Goal: Task Accomplishment & Management: Use online tool/utility

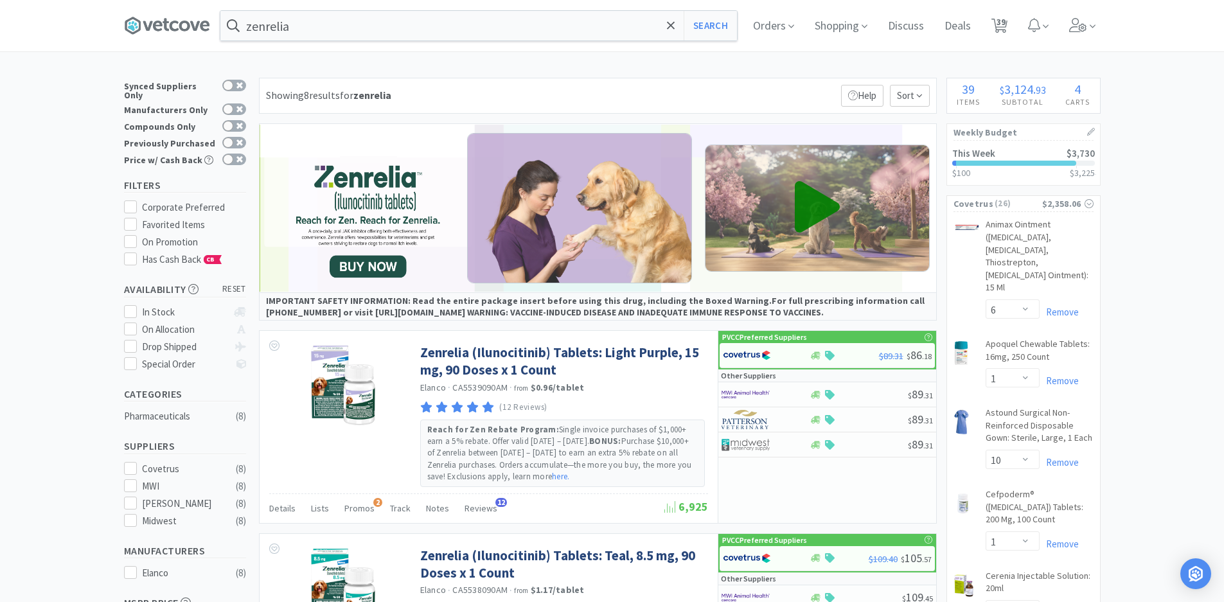
select select "6"
select select "1"
select select "10"
select select "1"
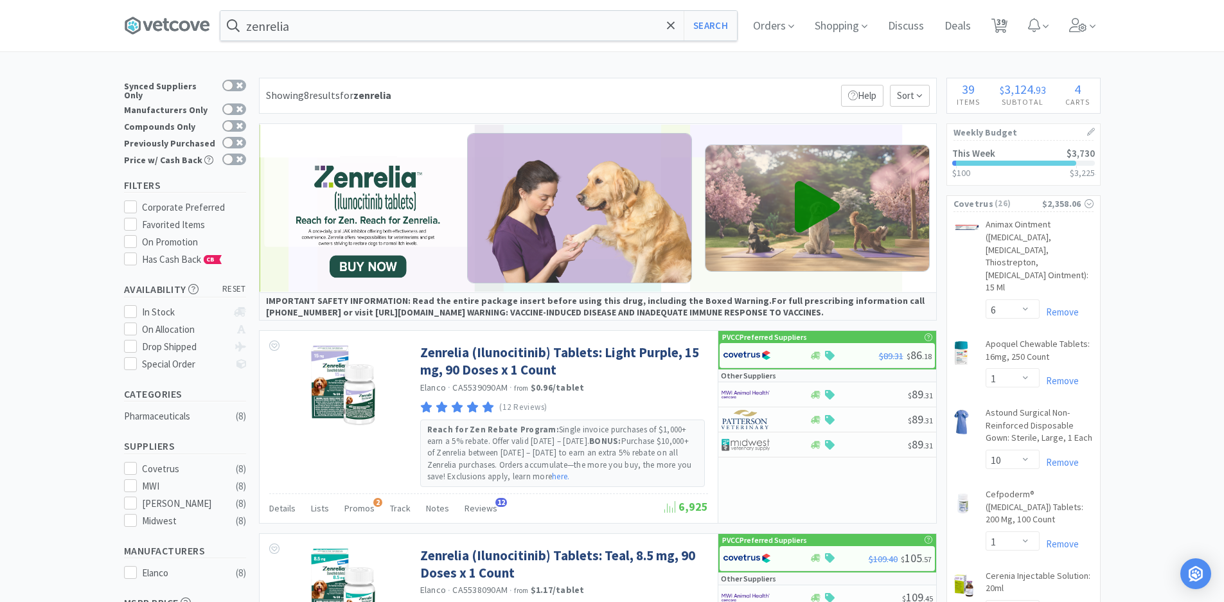
select select "1"
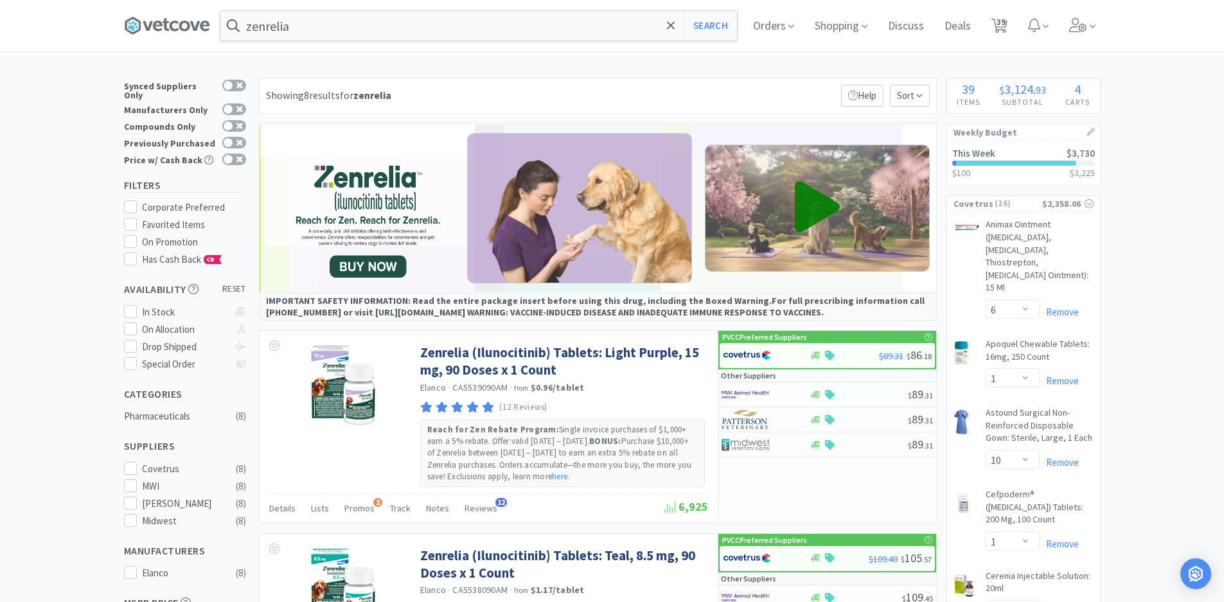
select select "2"
select select "50"
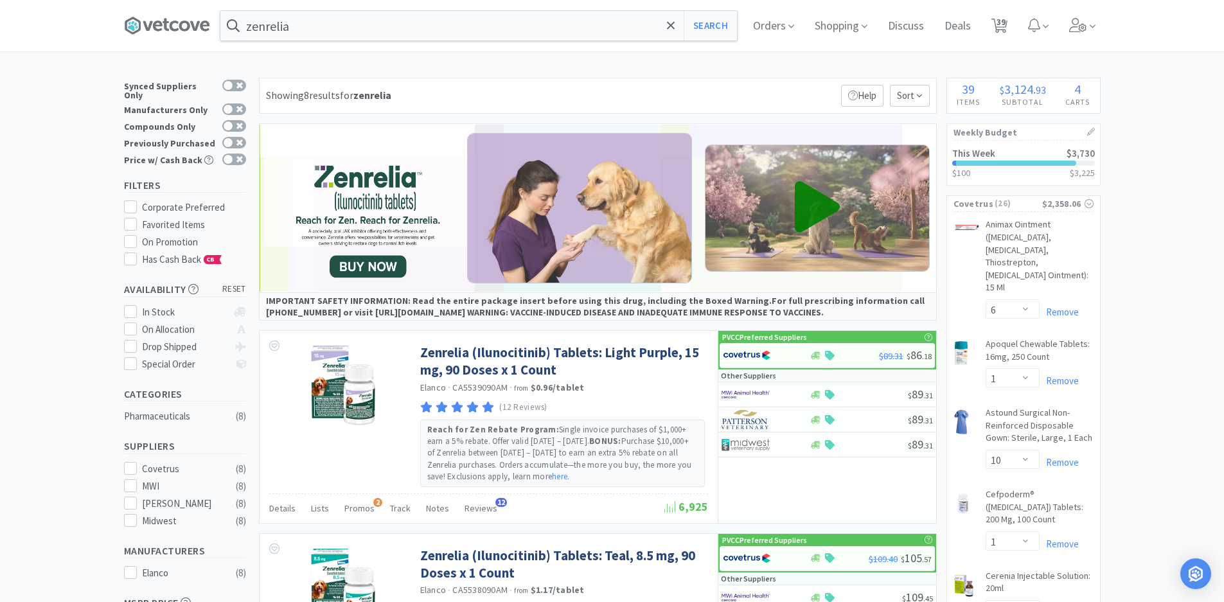
select select "50"
select select "1"
select select "50"
select select "4"
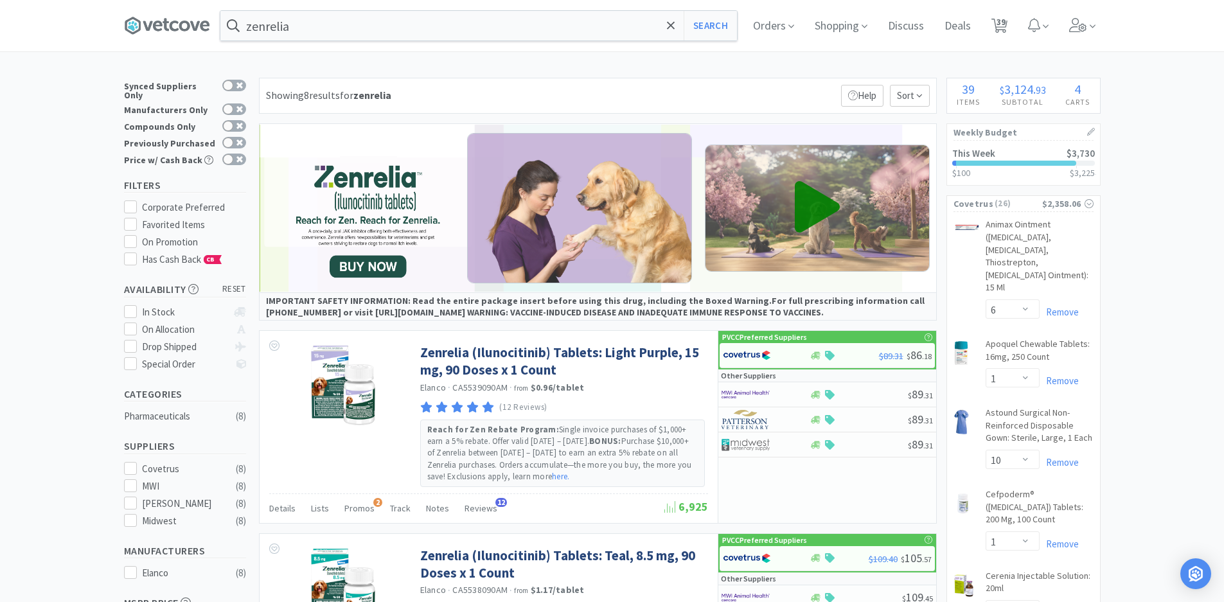
select select "1"
select select "3"
select select "1"
select select "2"
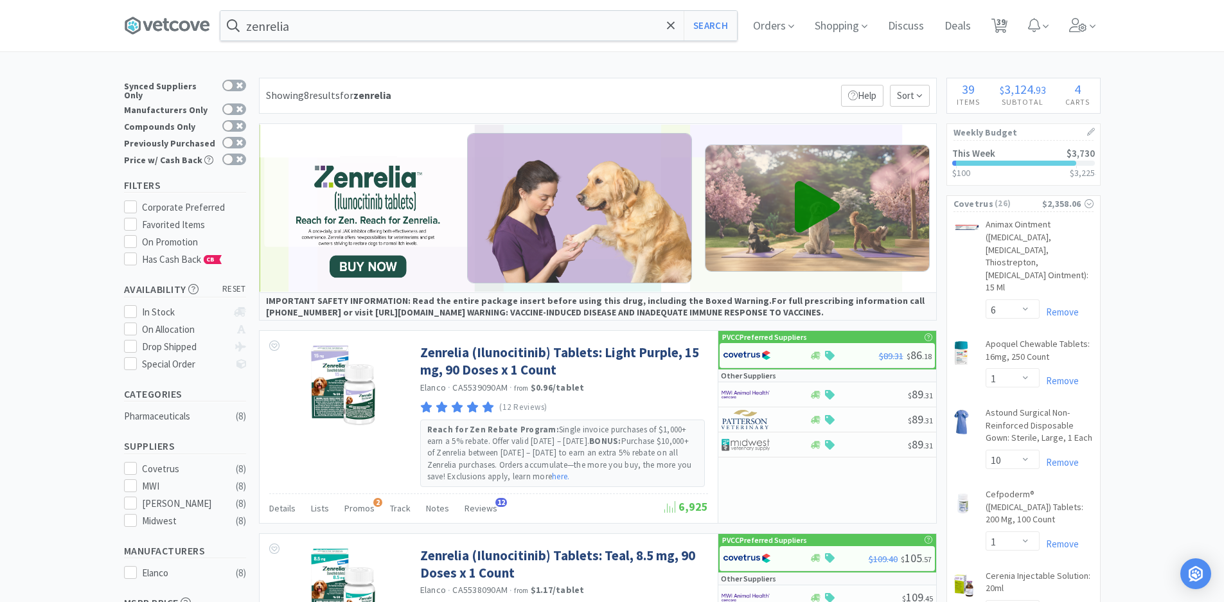
select select "2"
select select "10"
select select "2"
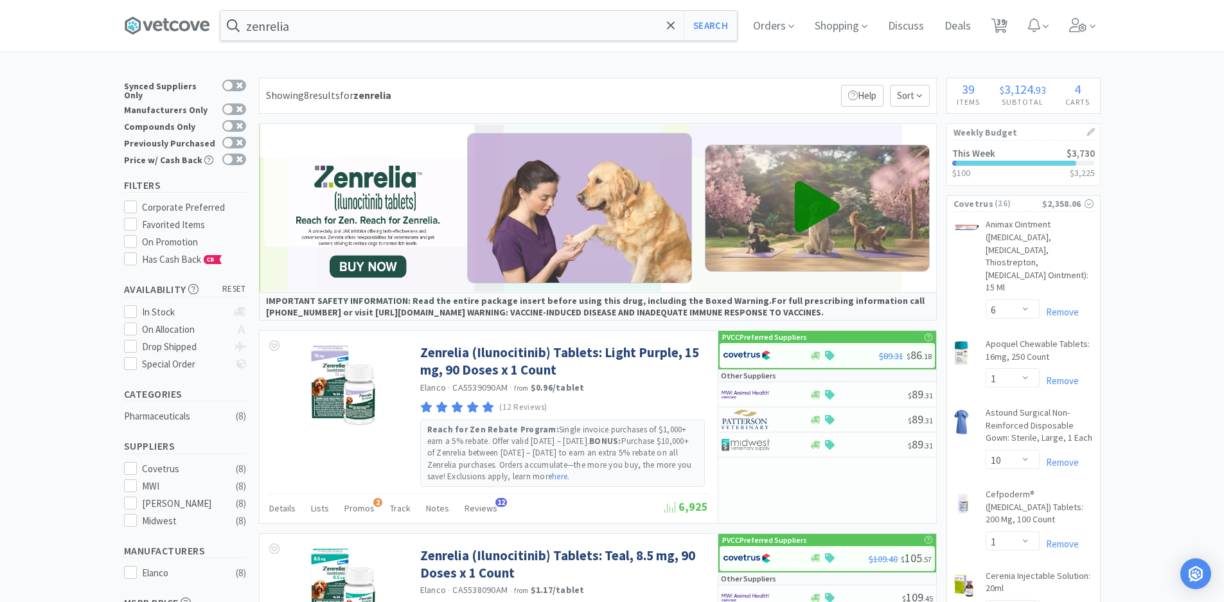
select select "3"
select select "1"
select select "10"
select select "1"
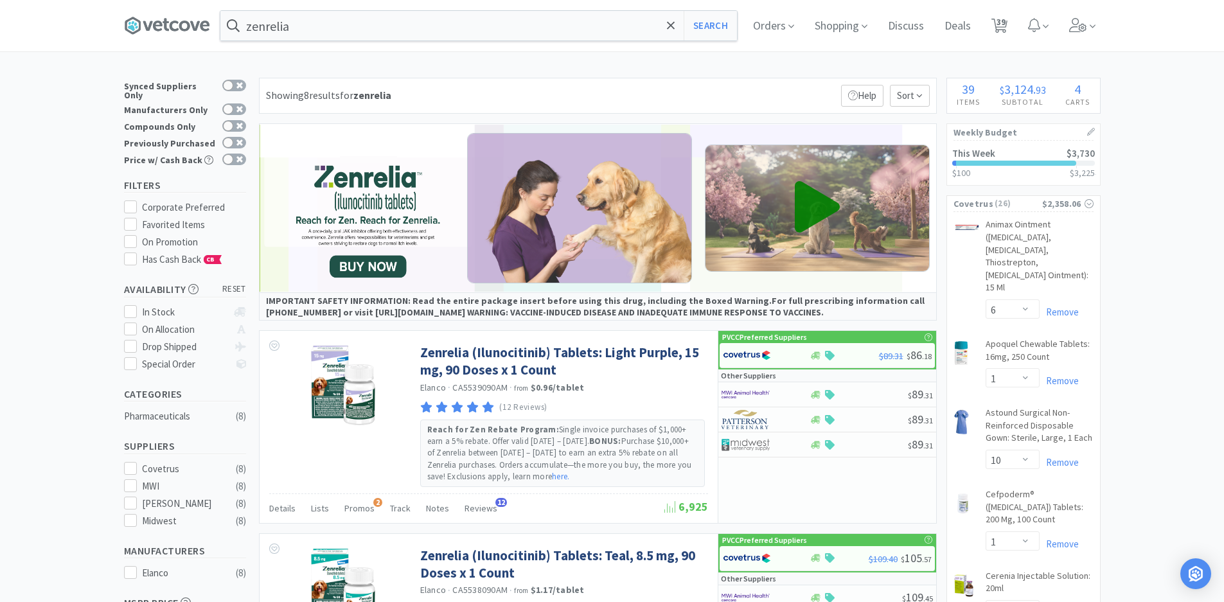
select select "12"
select select "1"
